Goal: Navigation & Orientation: Find specific page/section

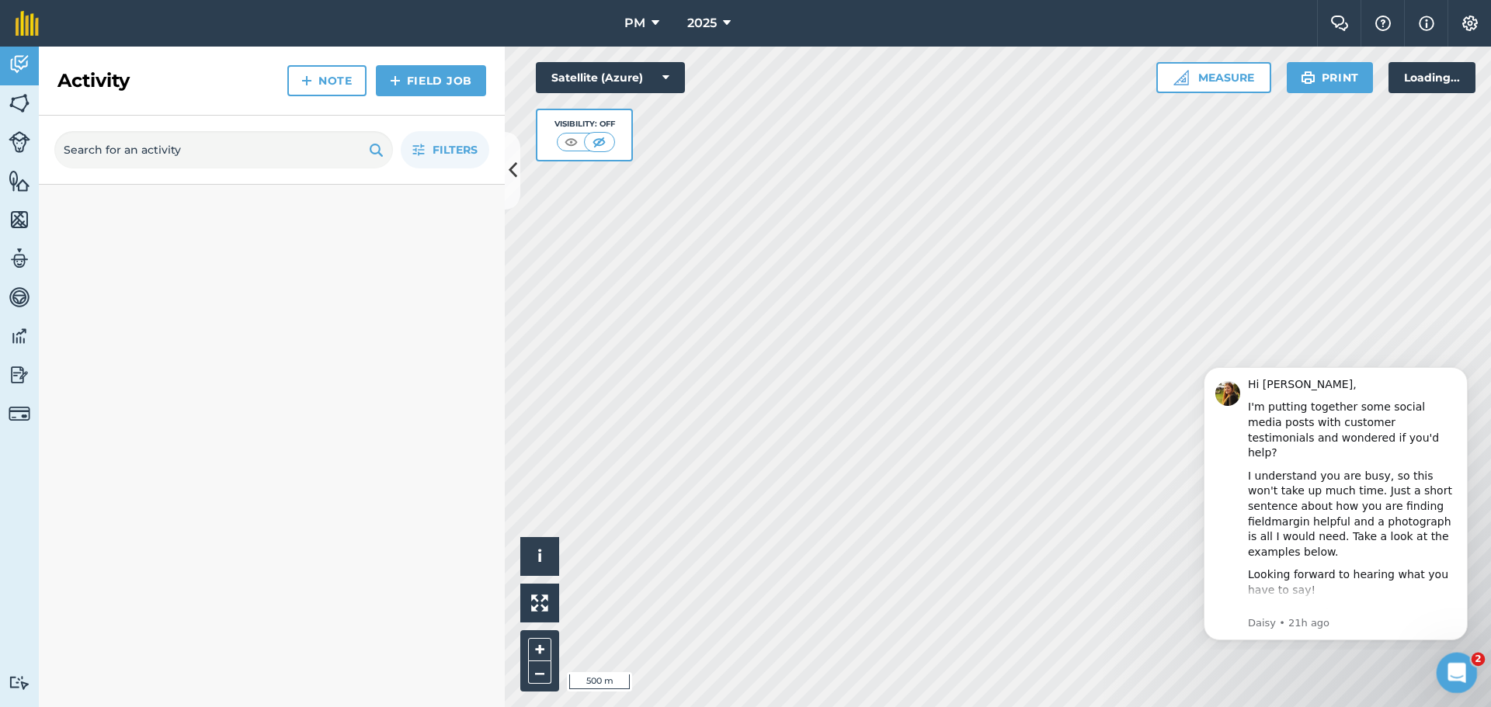
click at [1453, 671] on icon "Open Intercom Messenger" at bounding box center [1455, 672] width 26 height 26
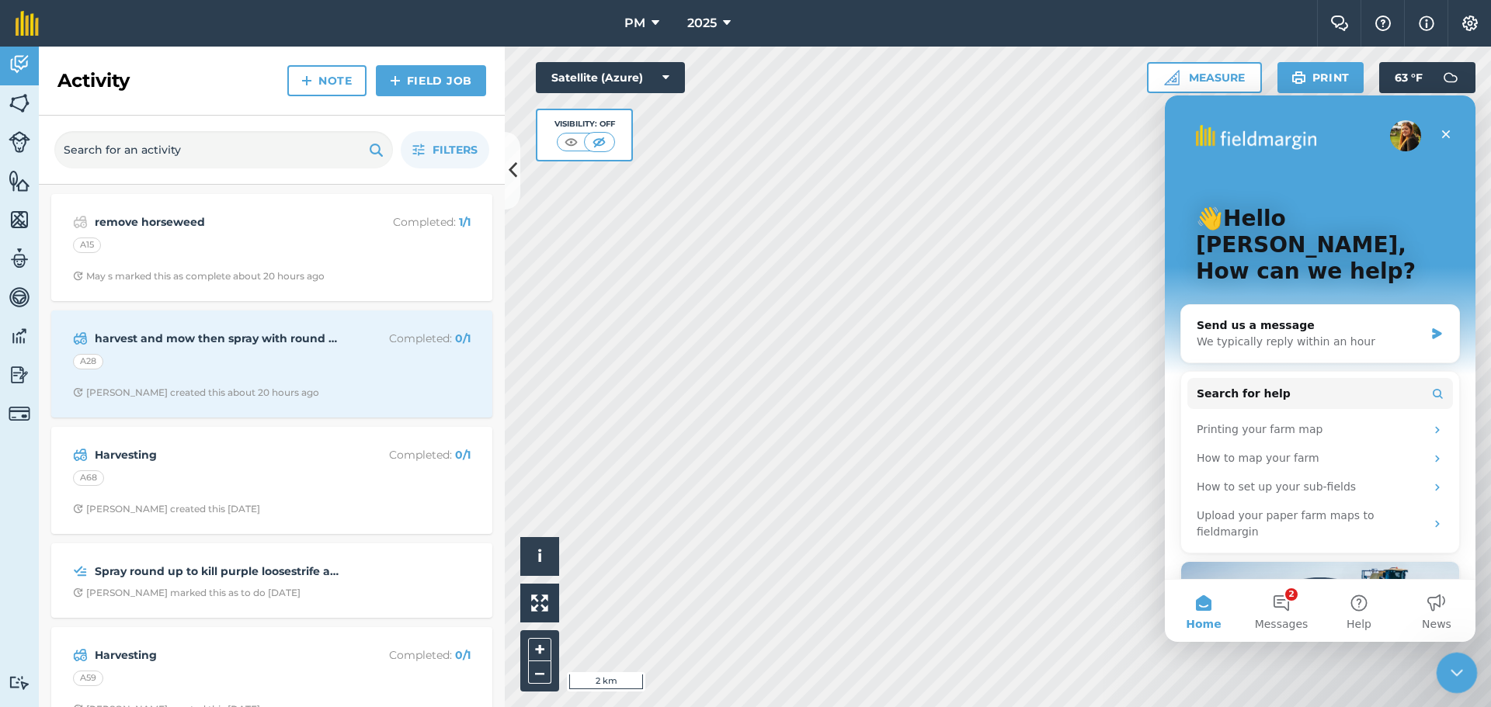
click at [1440, 655] on div "Close Intercom Messenger" at bounding box center [1454, 670] width 37 height 37
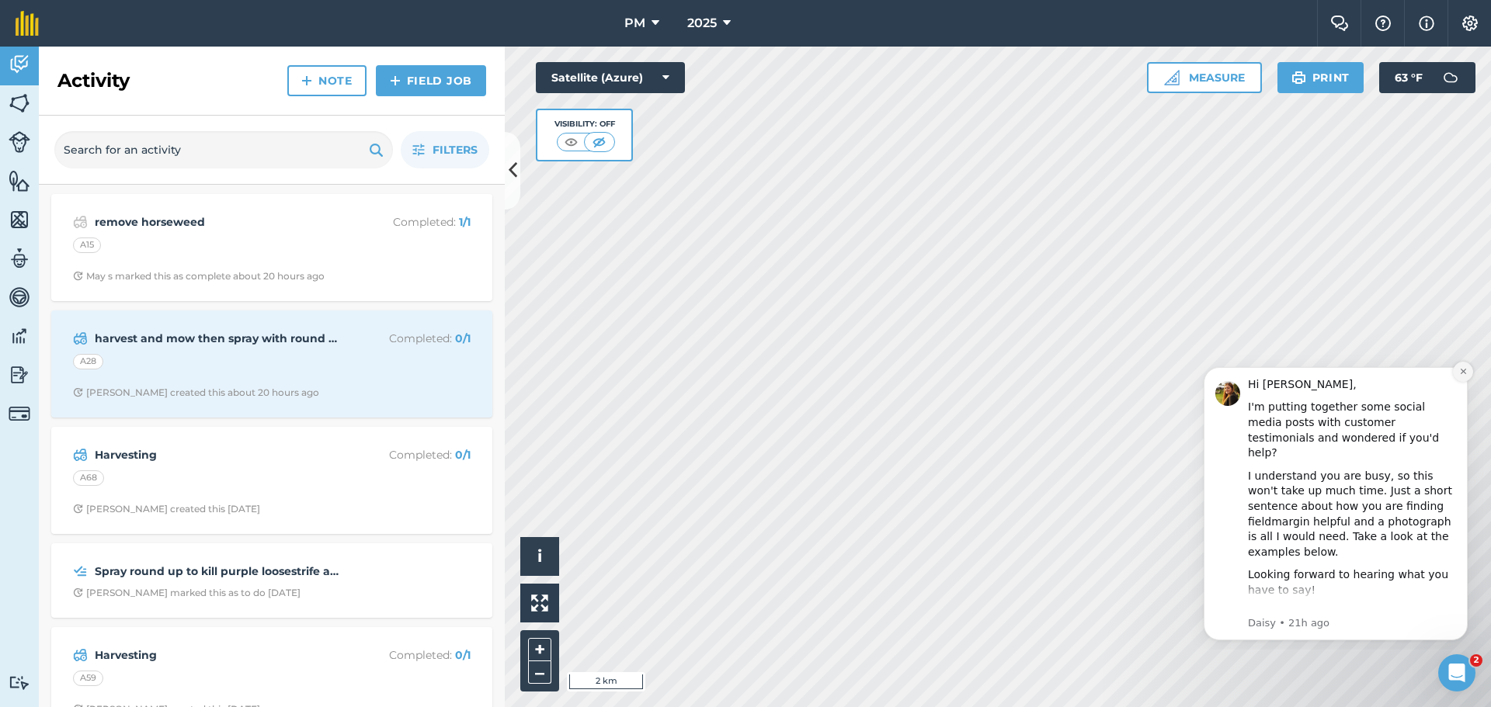
click at [1461, 366] on button "Dismiss notification" at bounding box center [1463, 372] width 20 height 20
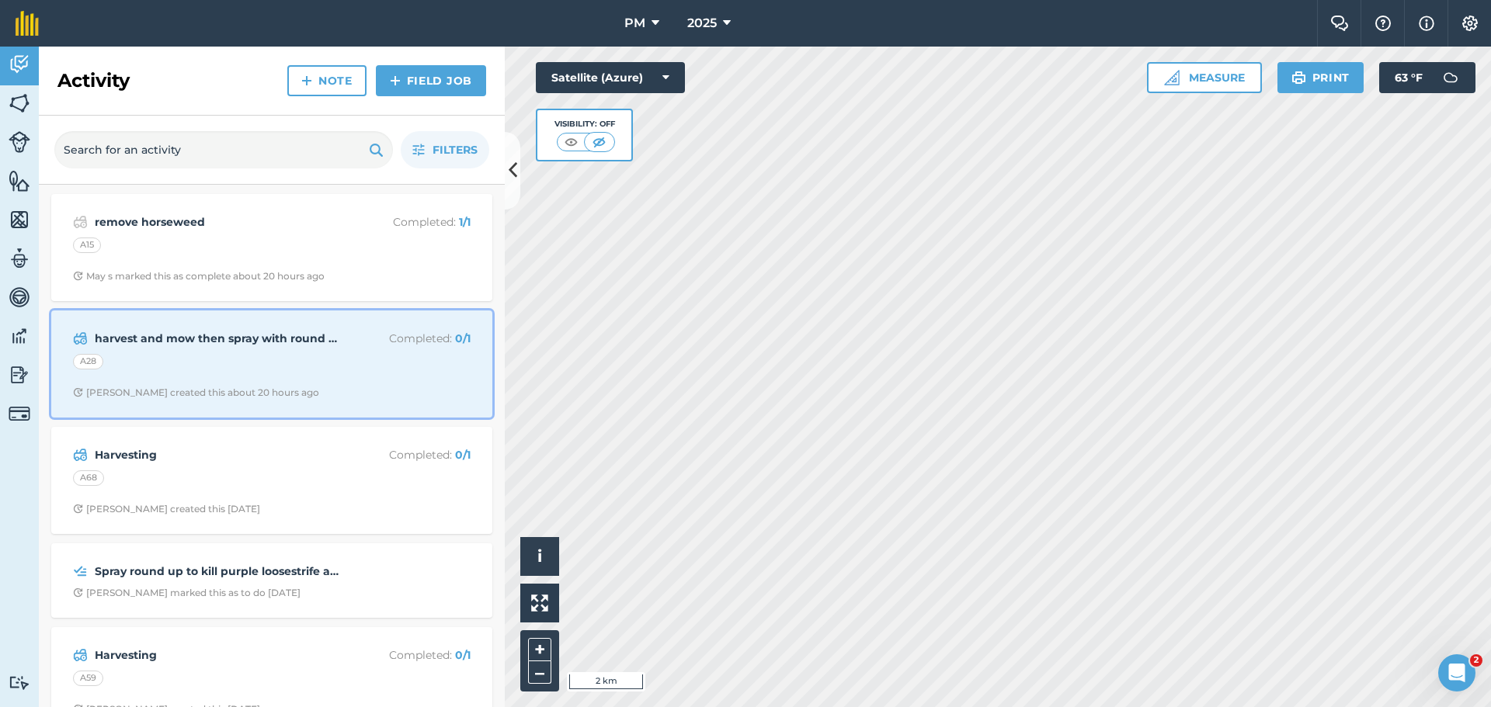
click at [225, 367] on div "A28" at bounding box center [272, 364] width 398 height 20
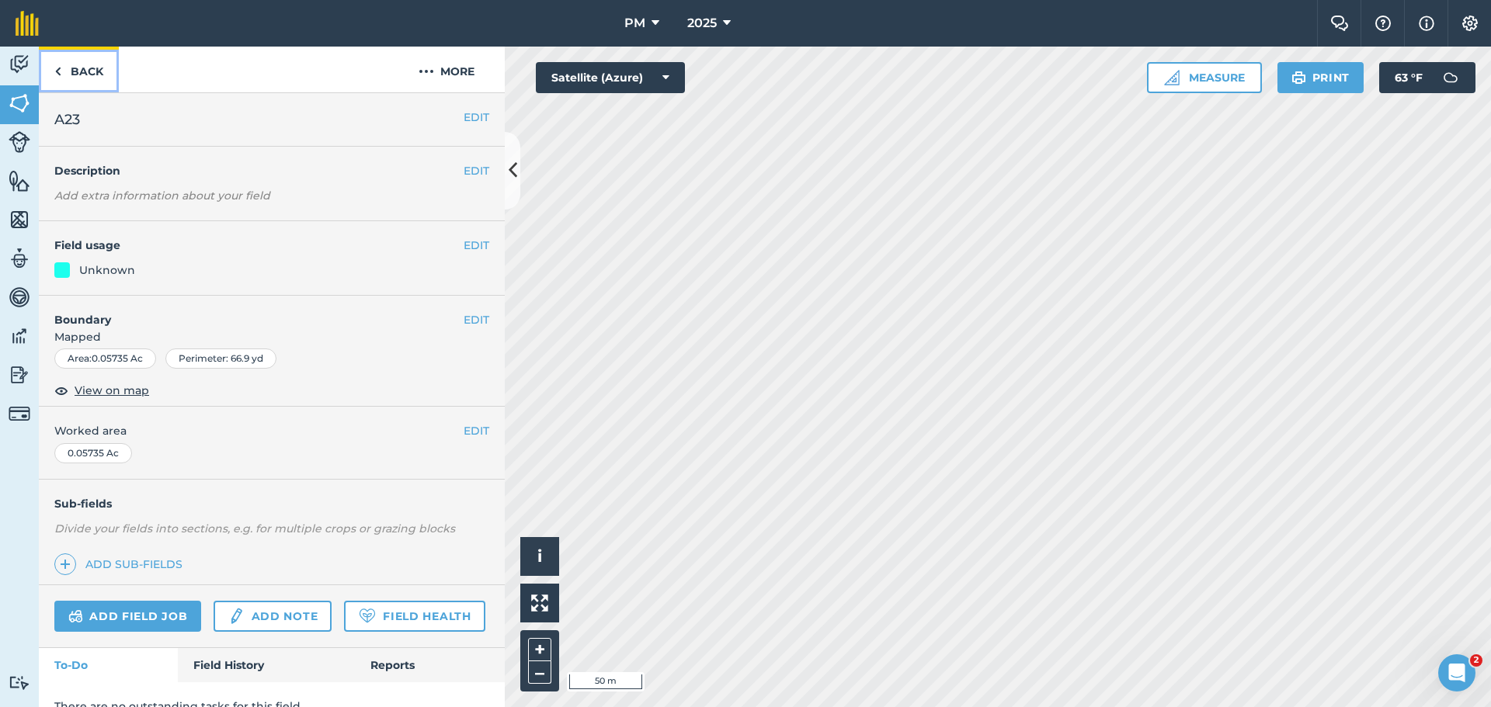
click at [79, 70] on link "Back" at bounding box center [79, 70] width 80 height 46
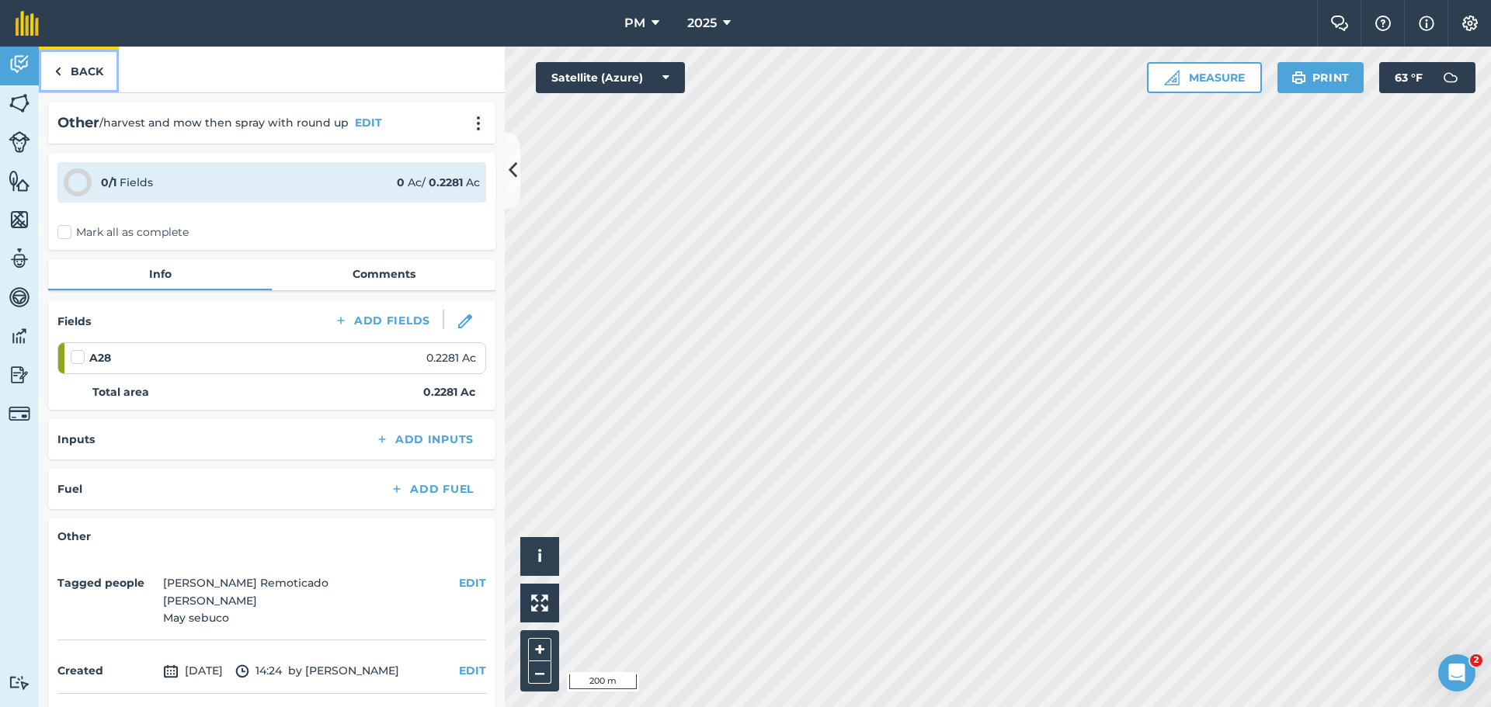
click at [80, 65] on link "Back" at bounding box center [79, 70] width 80 height 46
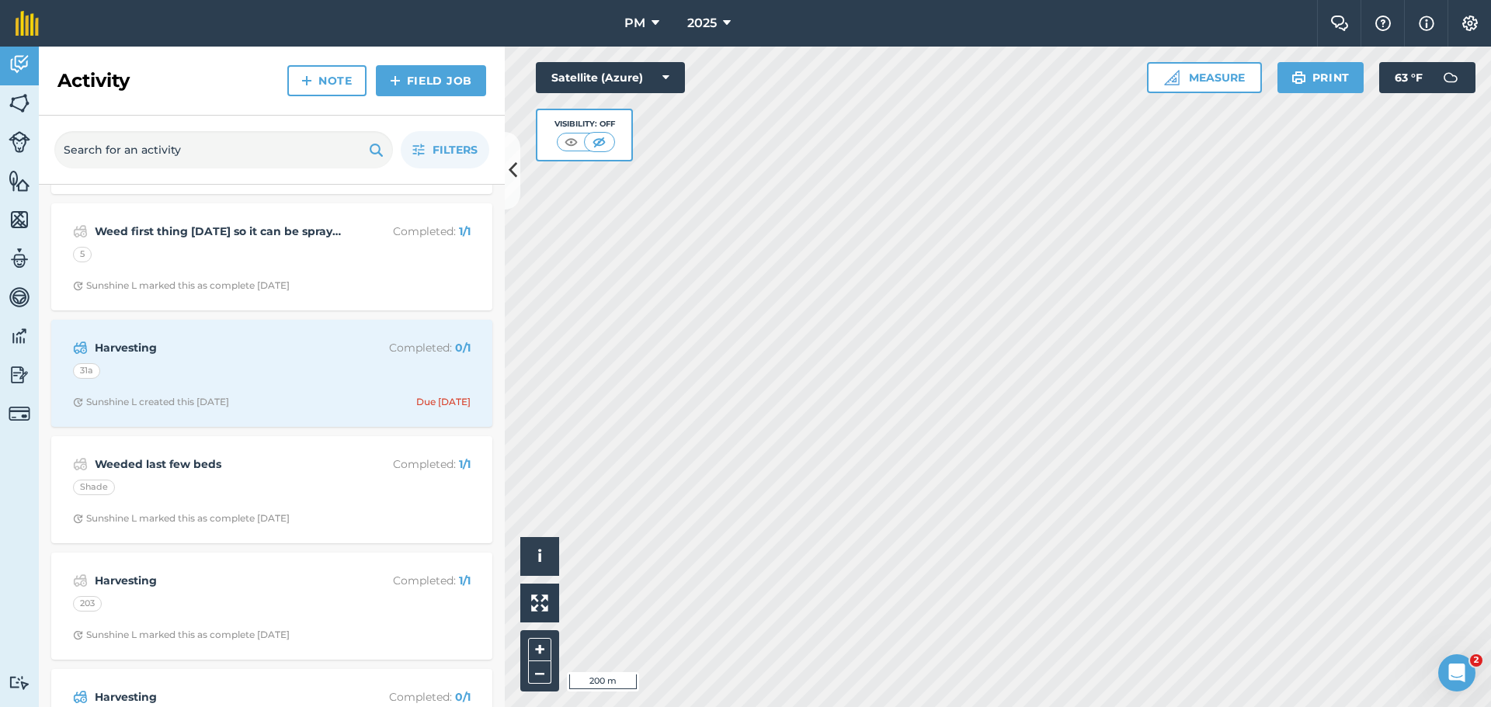
scroll to position [5048, 0]
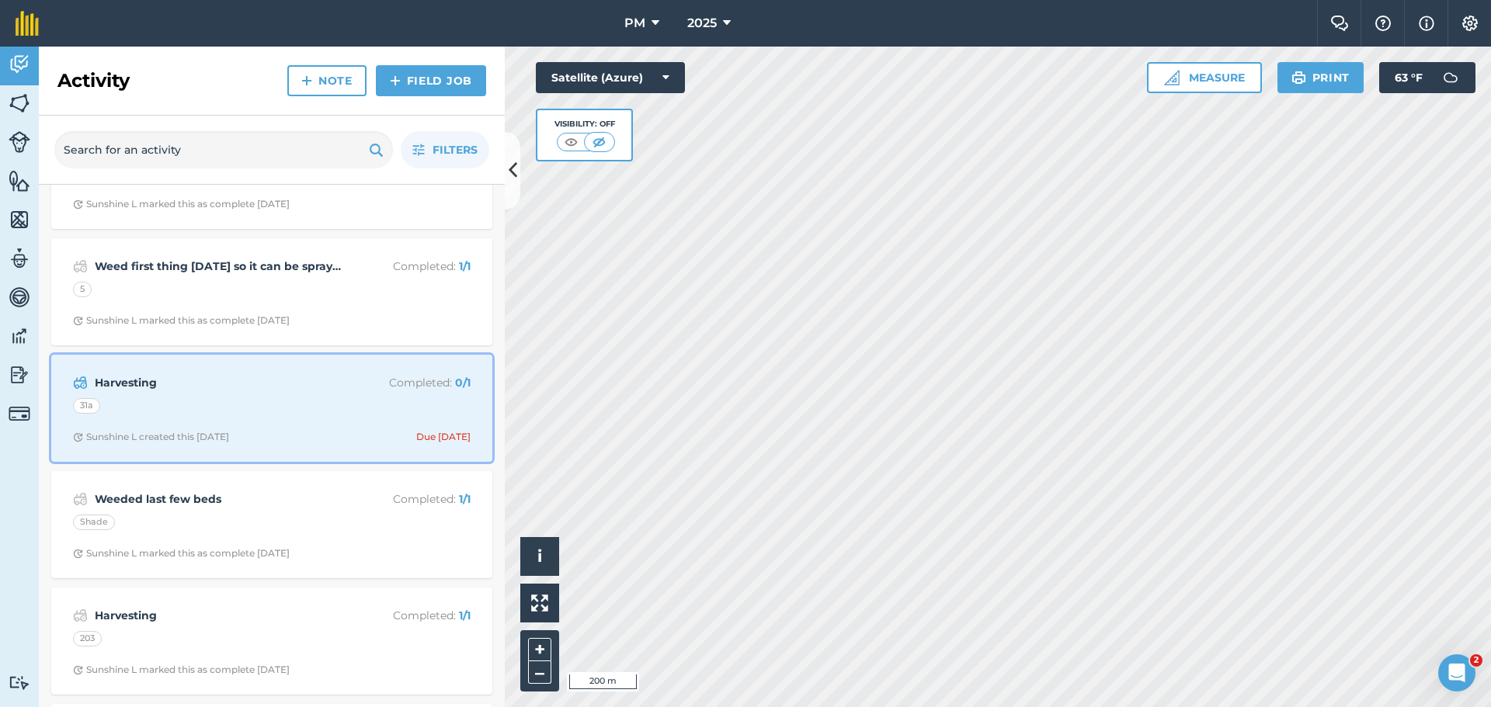
click at [274, 422] on div "Harvesting Completed : 0 / 1 31a Sunshine L created this [DATE] Due [DATE]" at bounding box center [272, 408] width 422 height 89
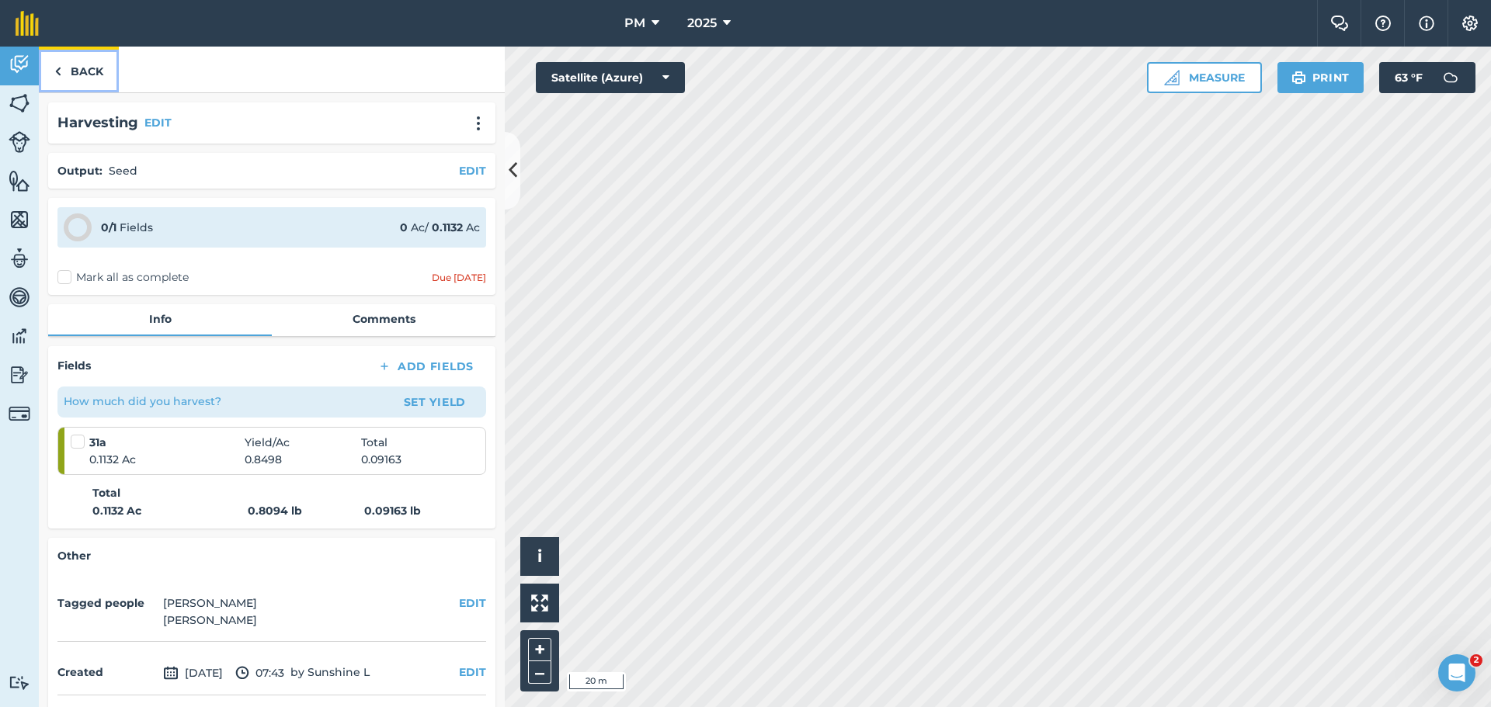
click at [63, 68] on link "Back" at bounding box center [79, 70] width 80 height 46
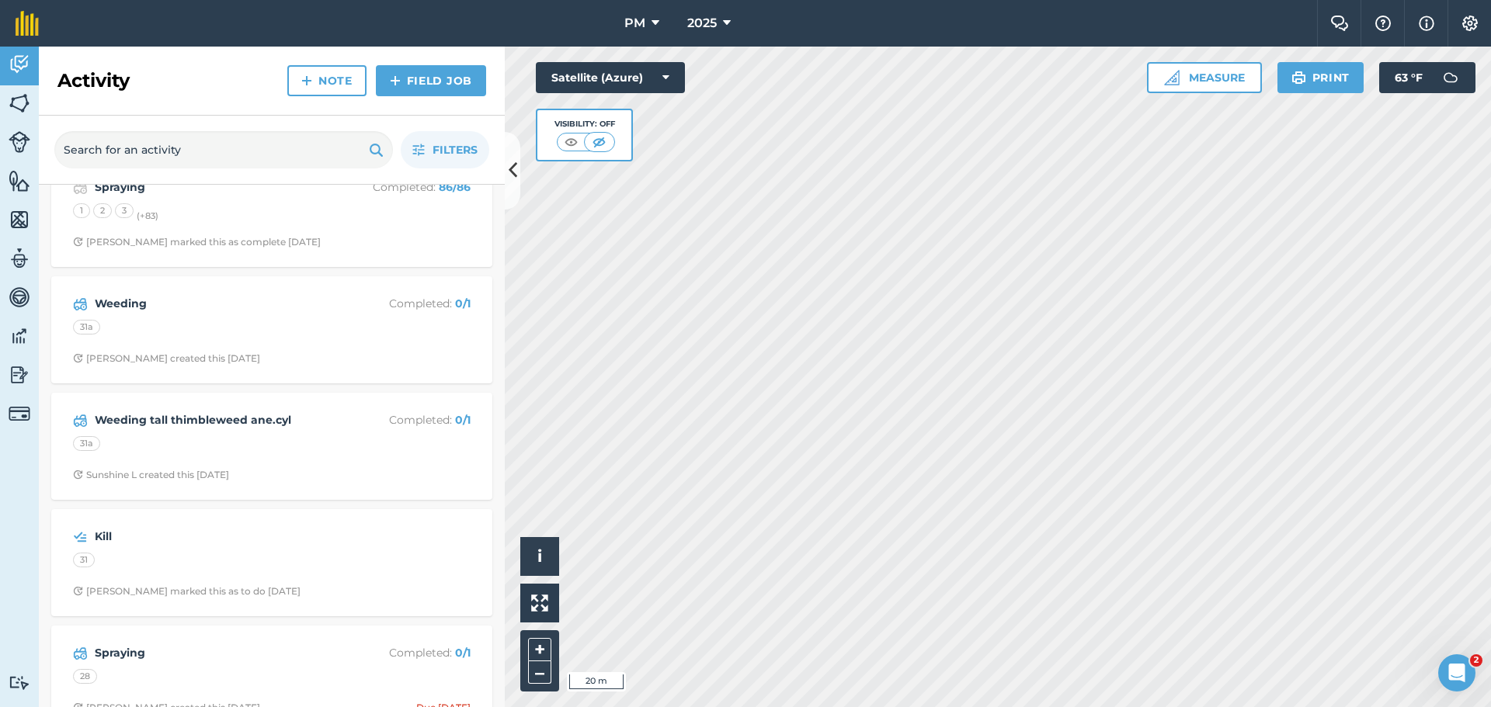
scroll to position [18026, 0]
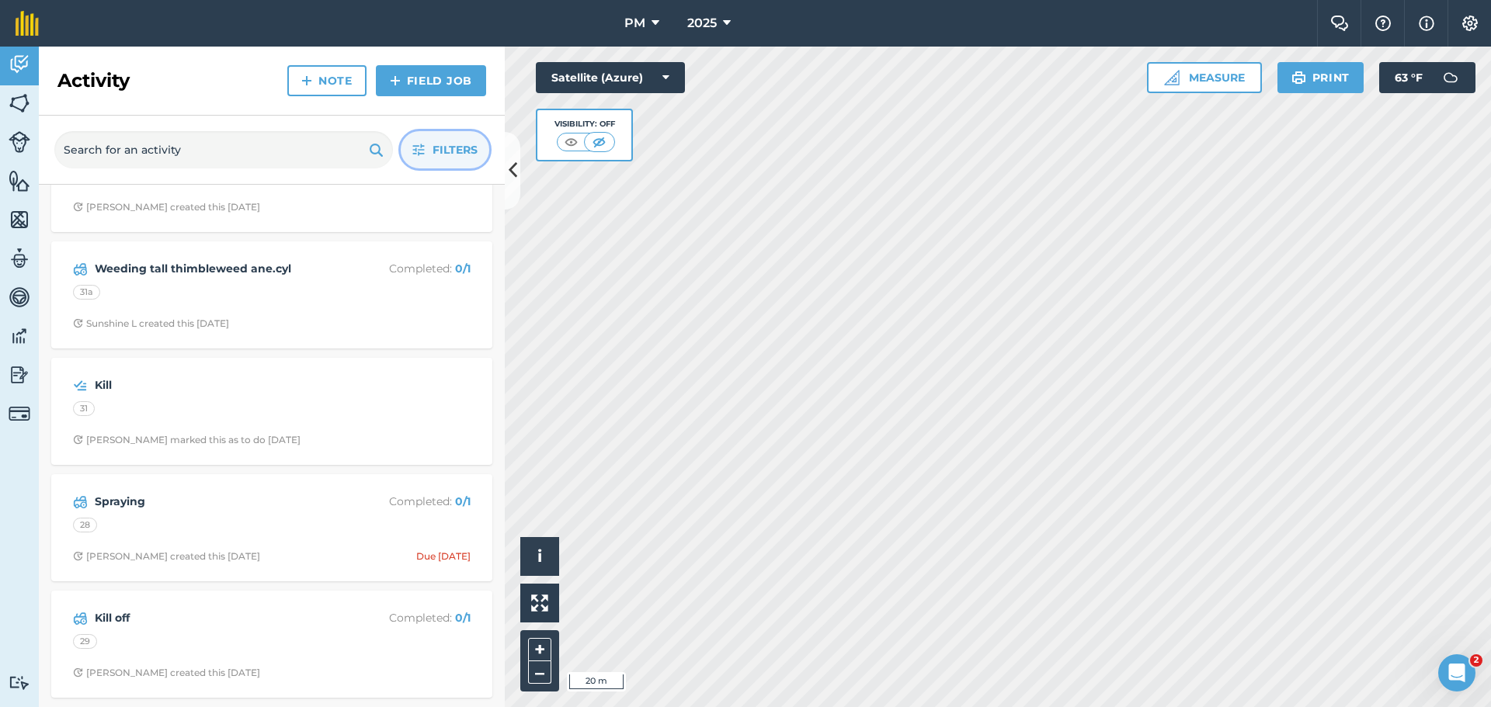
click at [444, 141] on span "Filters" at bounding box center [455, 149] width 45 height 17
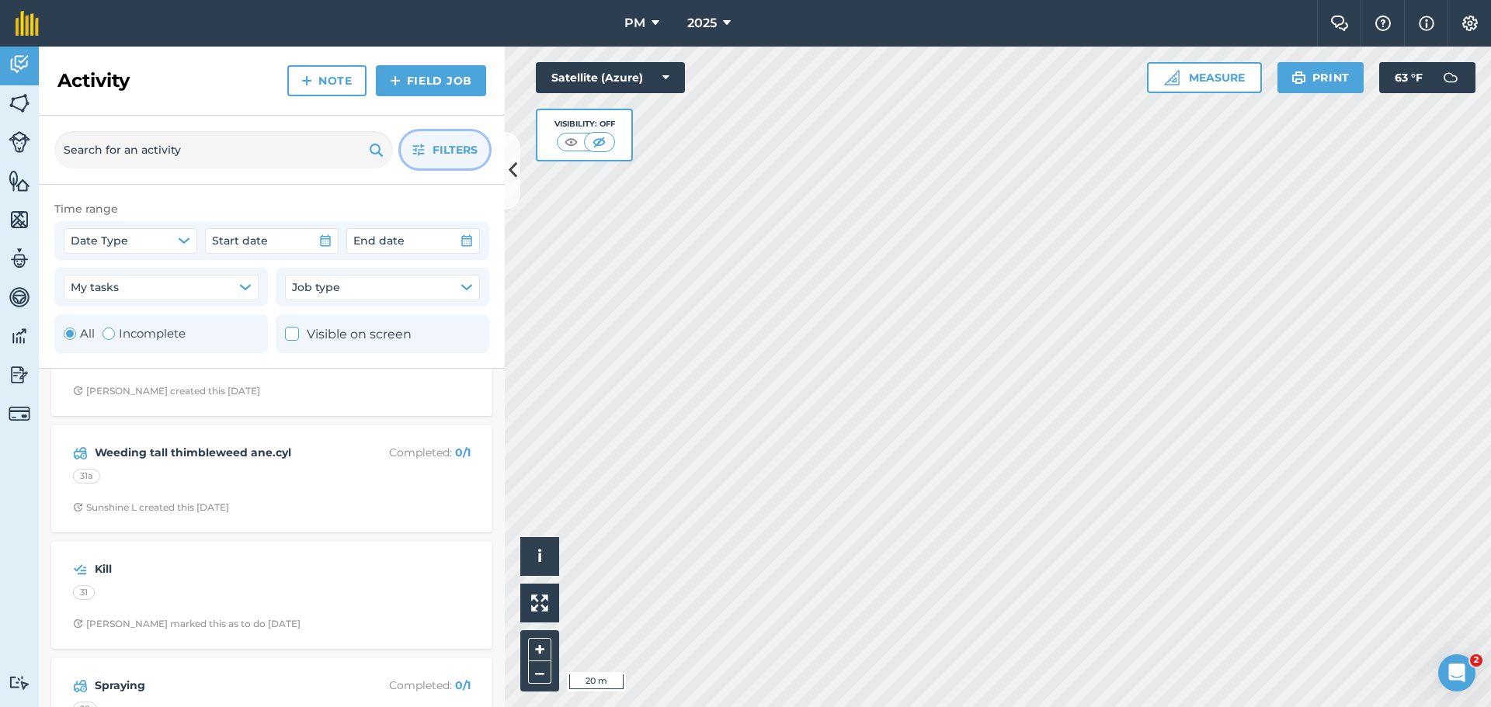
click at [444, 141] on span "Filters" at bounding box center [455, 149] width 45 height 17
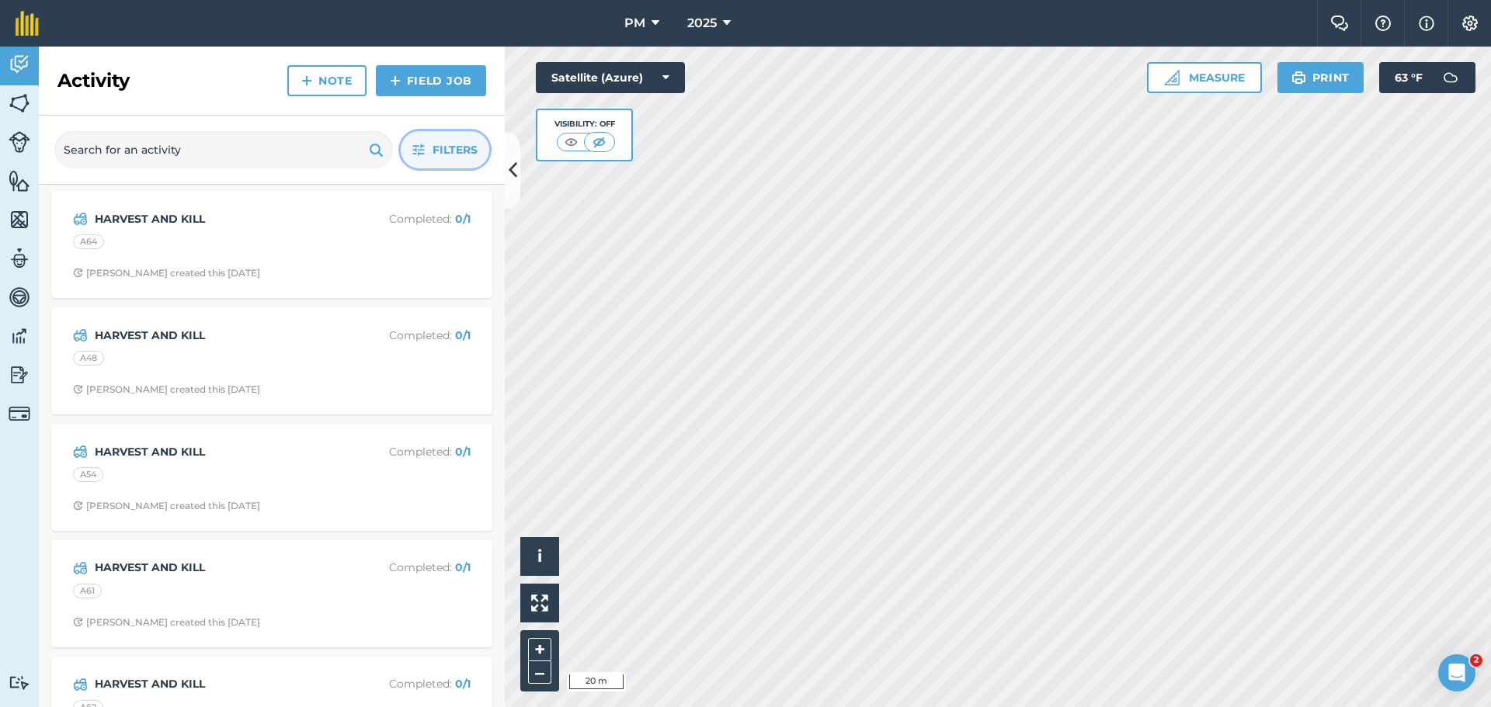
scroll to position [0, 0]
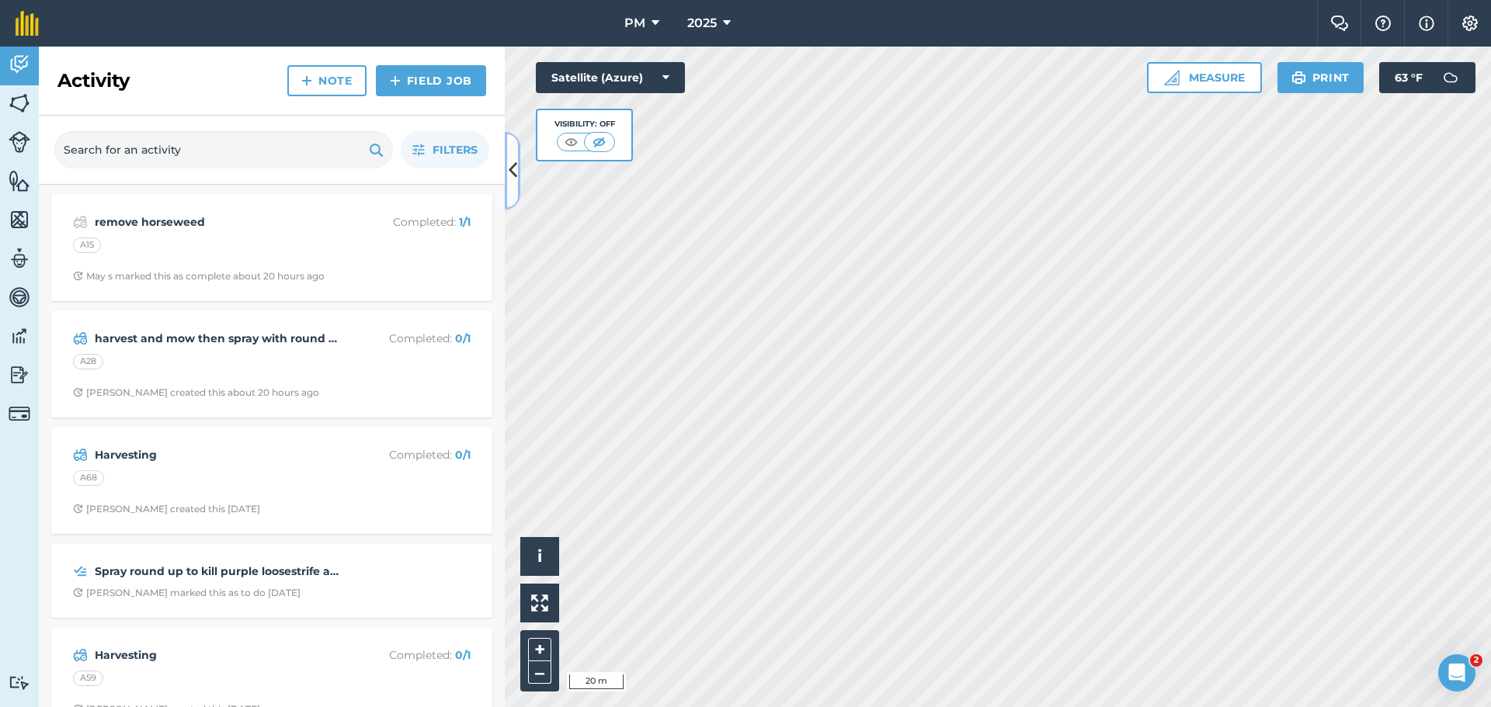
click at [516, 171] on icon at bounding box center [513, 170] width 9 height 27
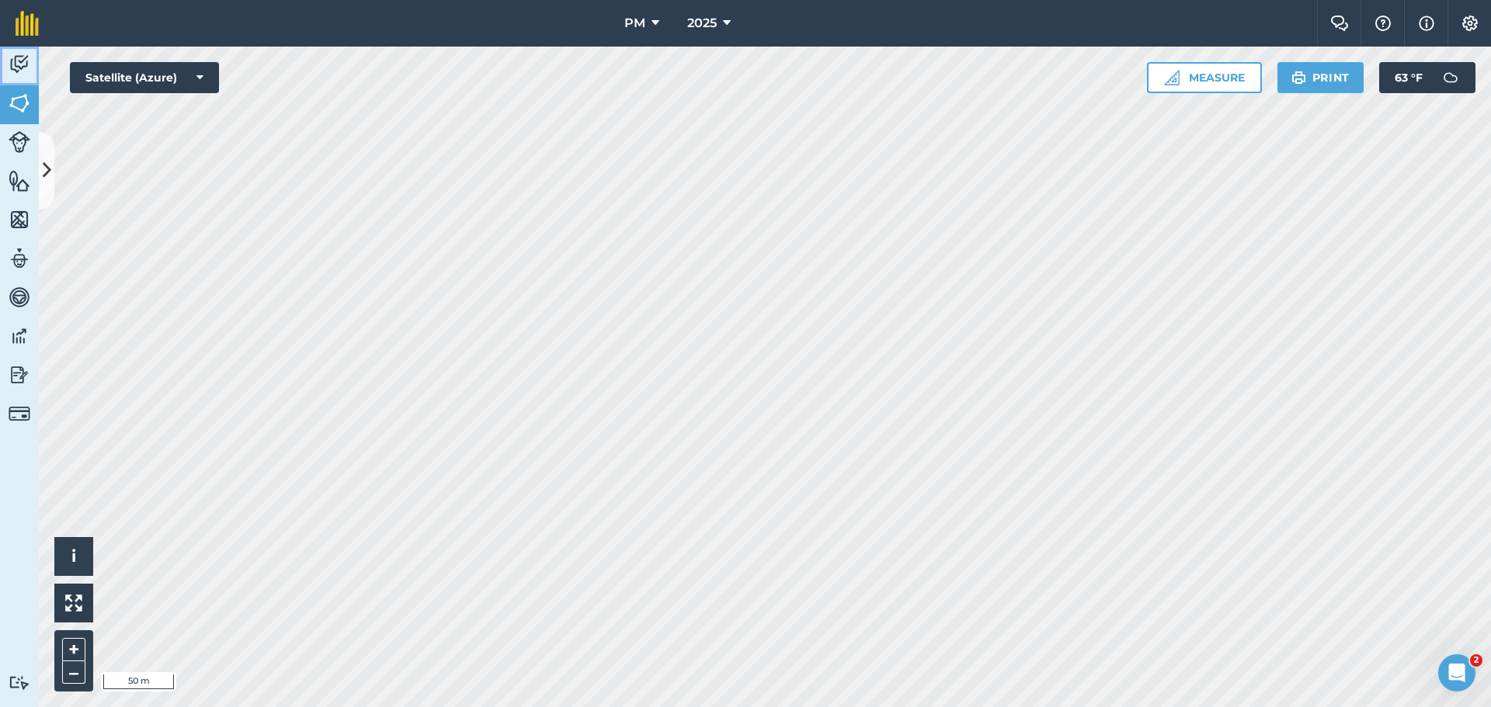
click at [0, 57] on link "Activity" at bounding box center [19, 66] width 39 height 39
click at [46, 178] on icon at bounding box center [47, 170] width 9 height 27
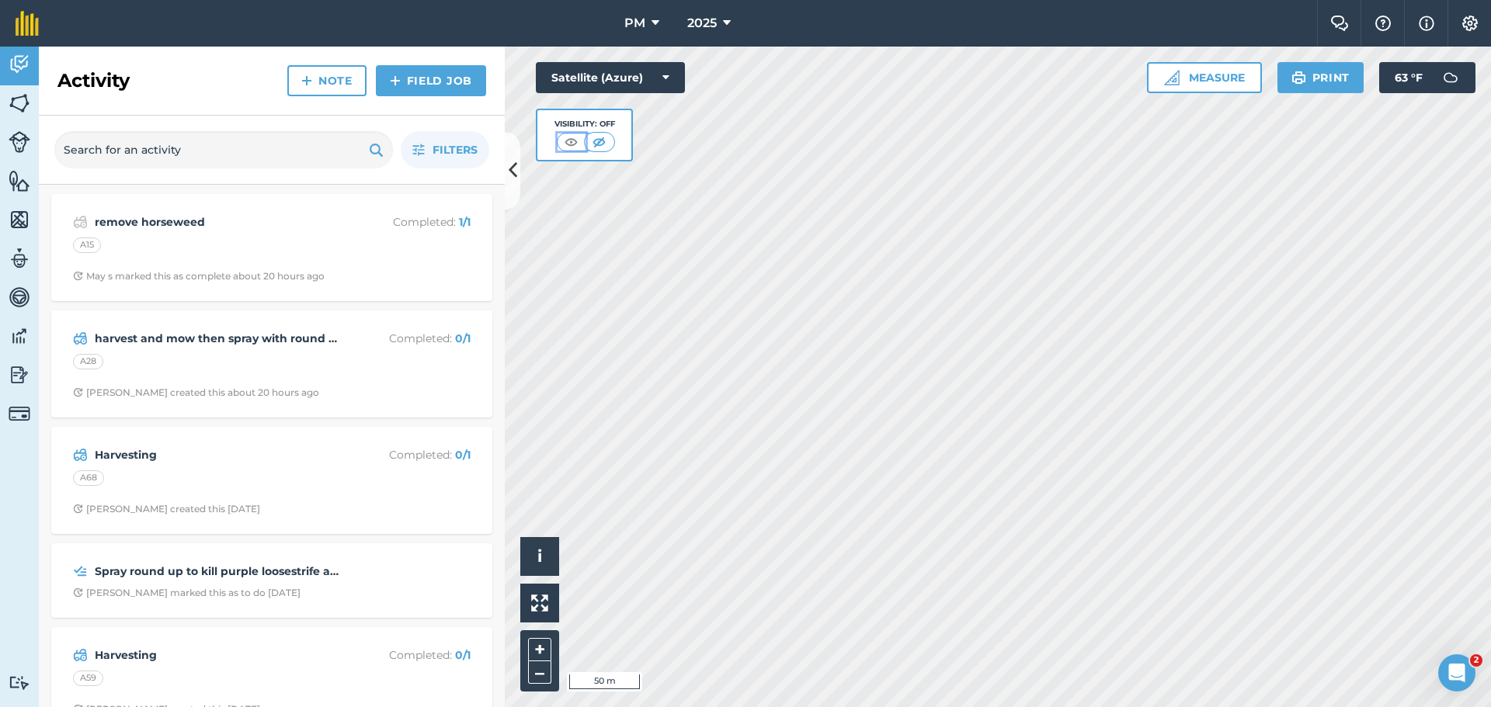
click at [572, 140] on img at bounding box center [570, 142] width 19 height 16
click at [604, 146] on img at bounding box center [598, 142] width 19 height 16
